Goal: Information Seeking & Learning: Learn about a topic

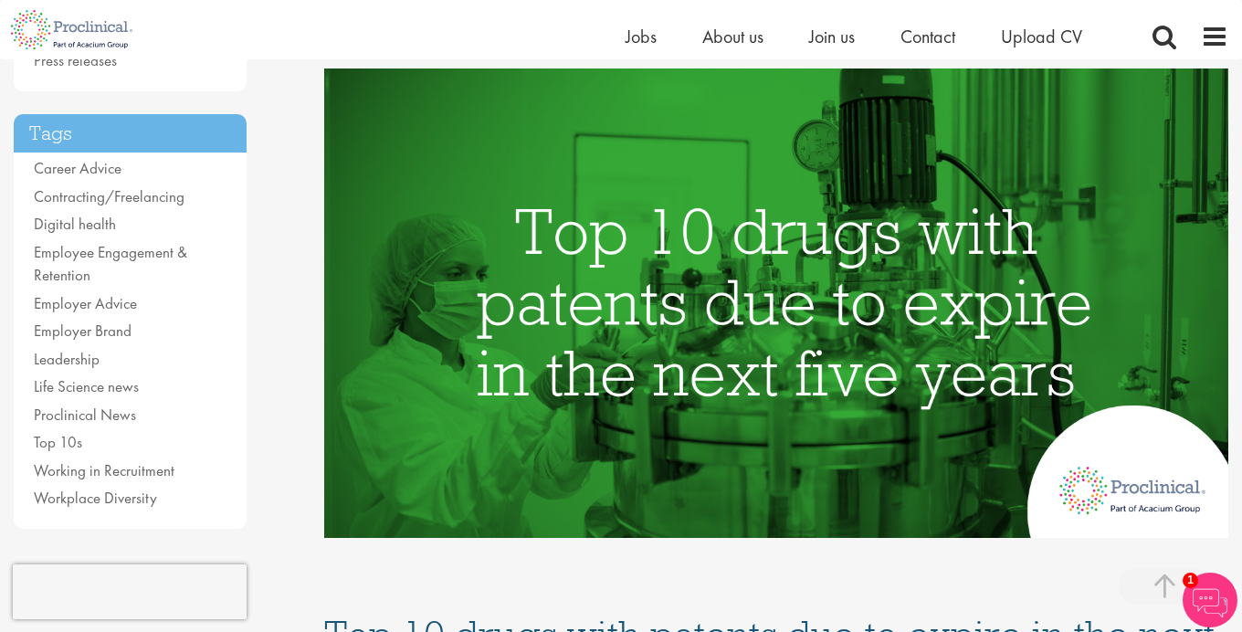
scroll to position [373, 0]
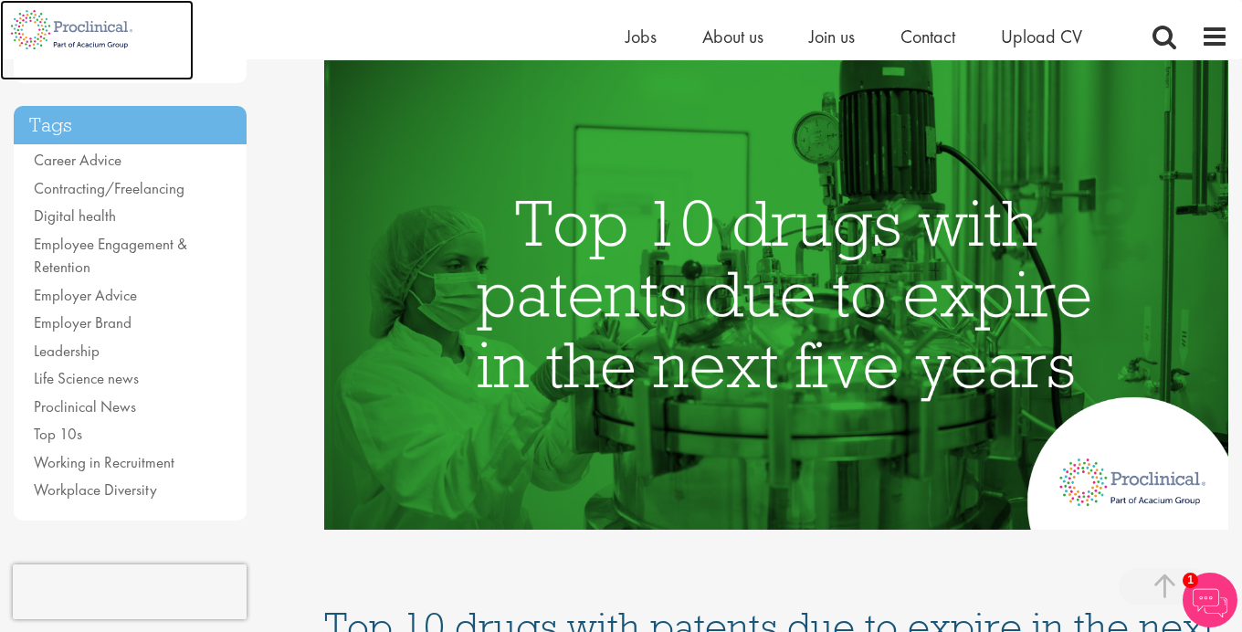
click at [87, 30] on img at bounding box center [71, 29] width 143 height 59
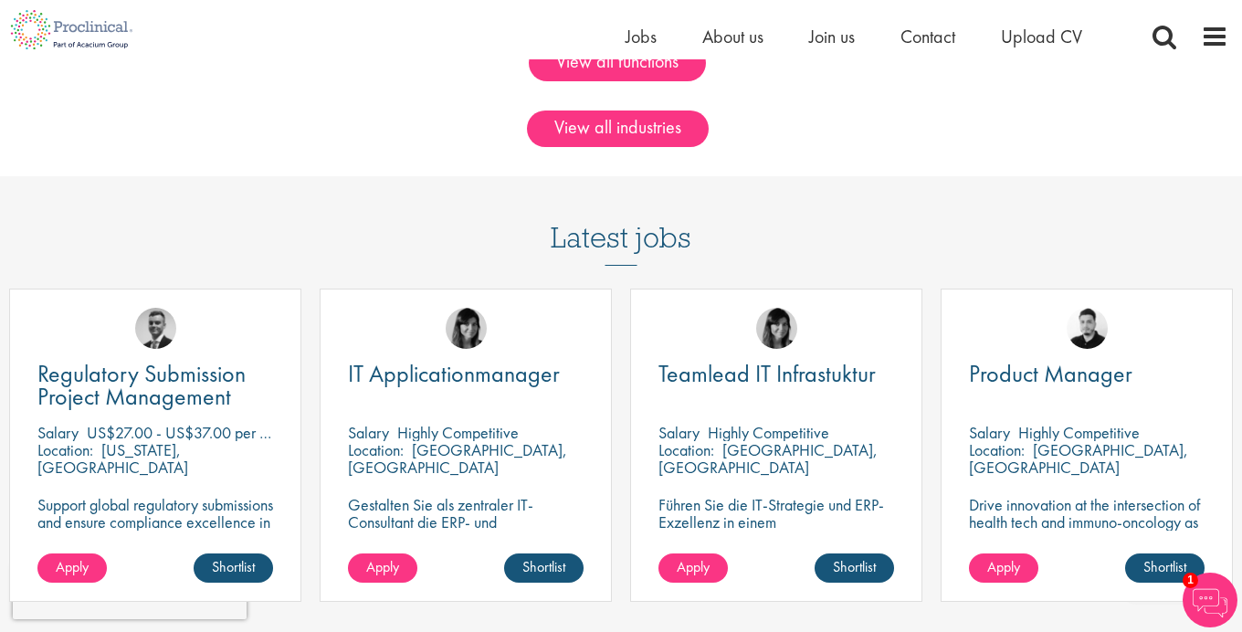
scroll to position [1366, 0]
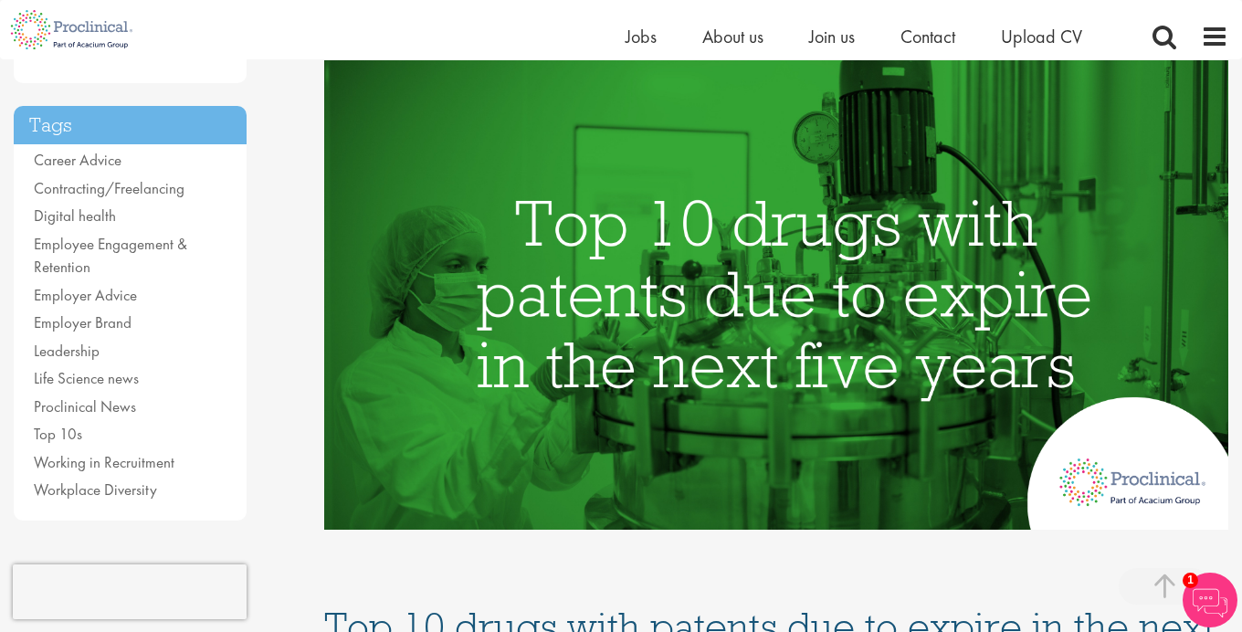
drag, startPoint x: 356, startPoint y: 24, endPoint x: 291, endPoint y: 19, distance: 65.0
click at [285, 17] on div "Home Jobs About us Join us Contact Upload CV" at bounding box center [614, 29] width 1228 height 59
